Goal: Find specific page/section: Find specific page/section

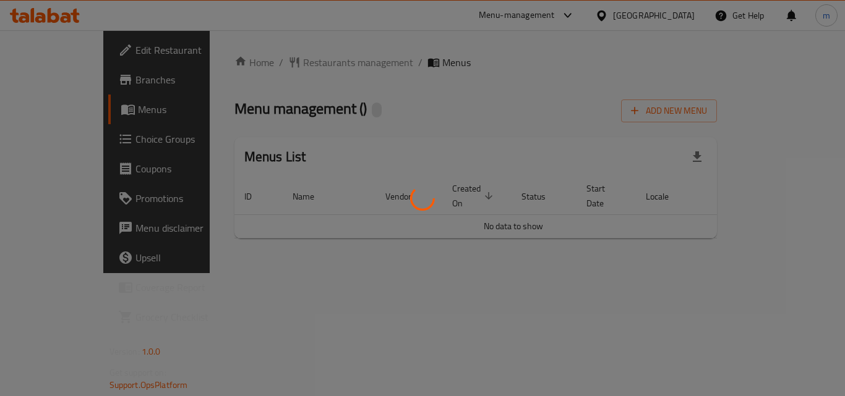
click at [262, 68] on div at bounding box center [422, 198] width 845 height 396
click at [278, 61] on div at bounding box center [422, 198] width 845 height 396
click at [279, 61] on div at bounding box center [422, 198] width 845 height 396
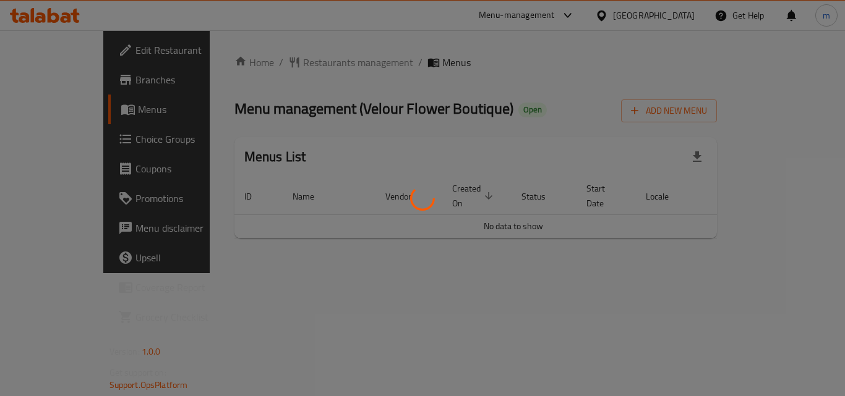
click at [616, 129] on div at bounding box center [422, 198] width 845 height 396
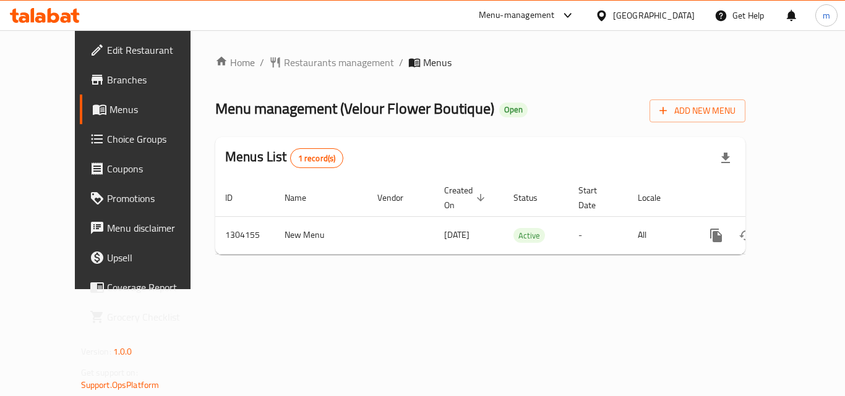
click at [292, 58] on span "Restaurants management" at bounding box center [339, 62] width 110 height 15
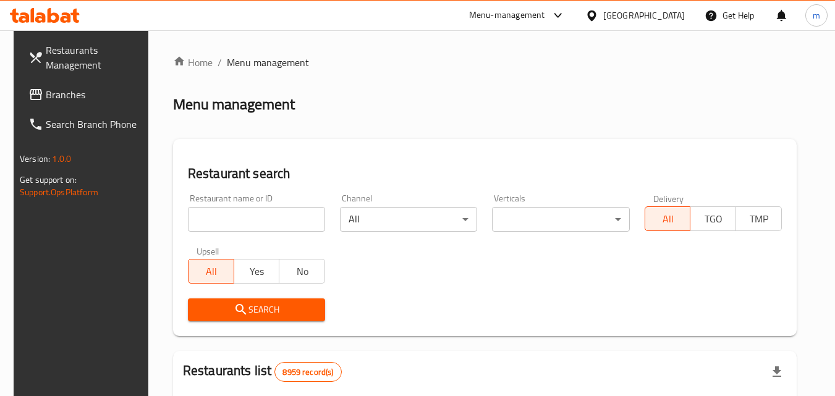
click at [233, 218] on input "search" at bounding box center [256, 219] width 137 height 25
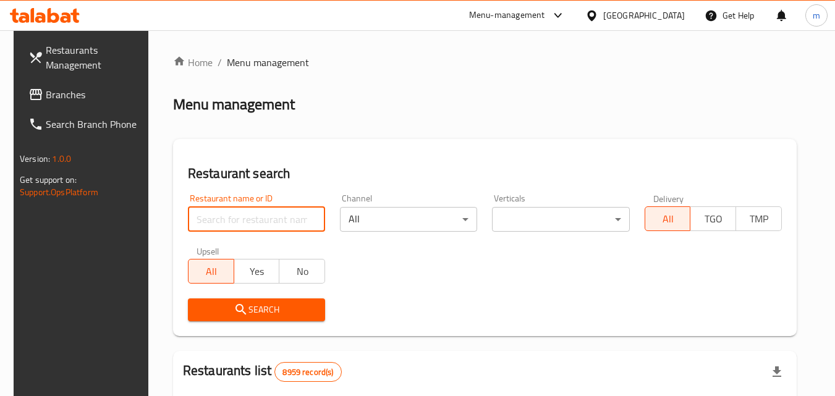
paste input "703085"
type input "703085"
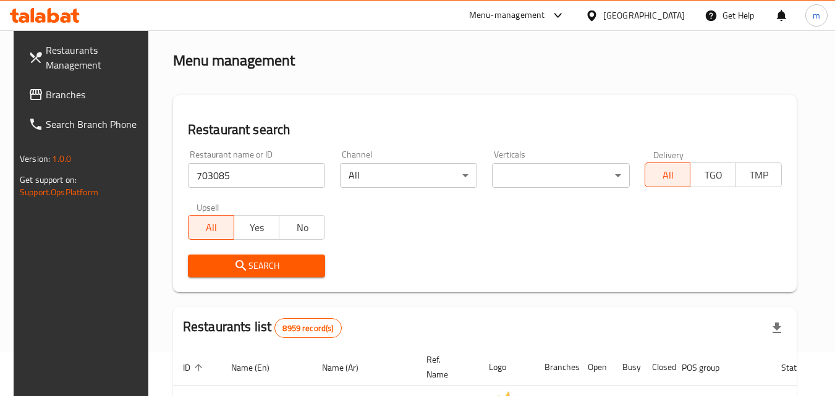
scroll to position [62, 0]
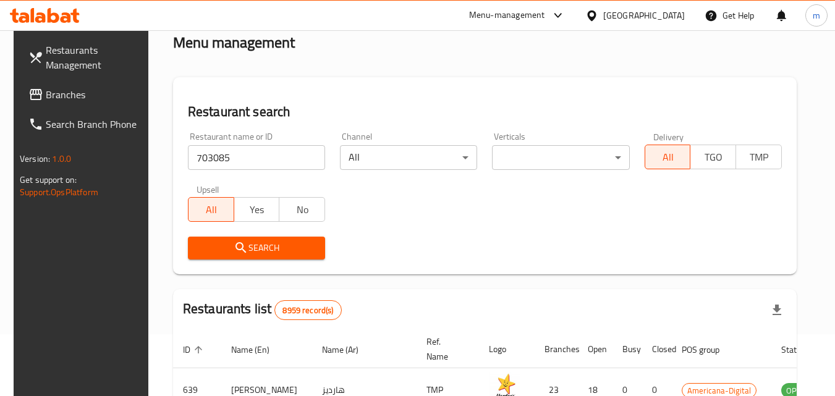
click at [260, 244] on span "Search" at bounding box center [256, 248] width 117 height 15
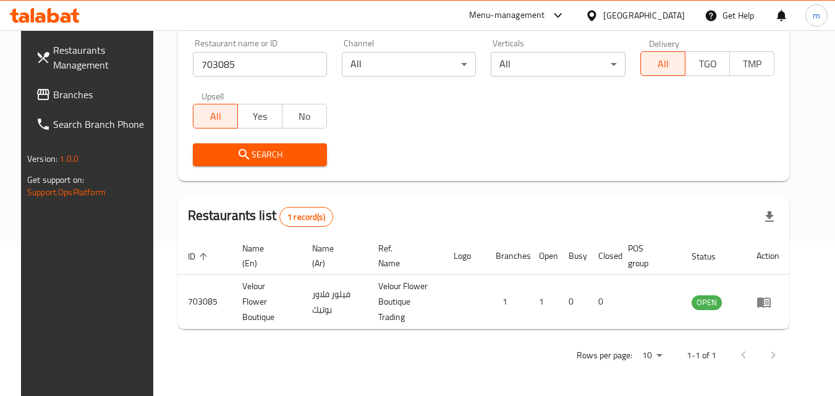
scroll to position [155, 0]
